Goal: Find specific page/section: Find specific page/section

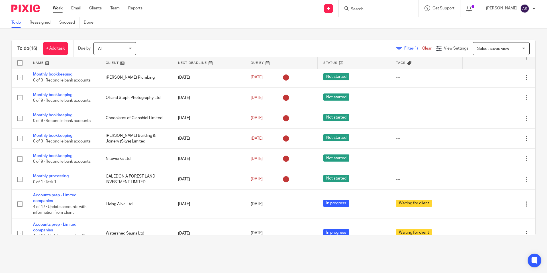
scroll to position [109, 0]
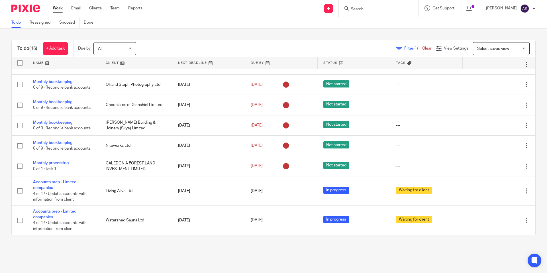
click at [372, 9] on input "Search" at bounding box center [375, 9] width 51 height 5
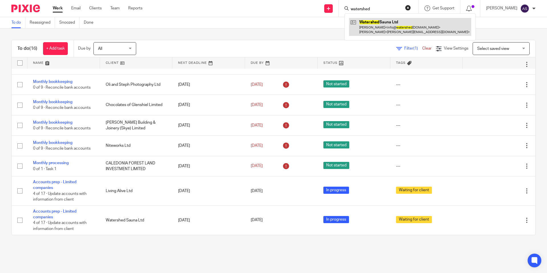
type input "watershed"
click at [382, 31] on link at bounding box center [410, 27] width 122 height 18
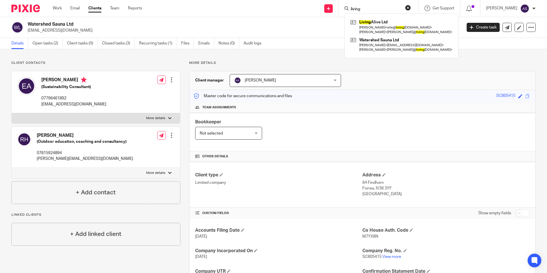
type input "living"
